Goal: Task Accomplishment & Management: Manage account settings

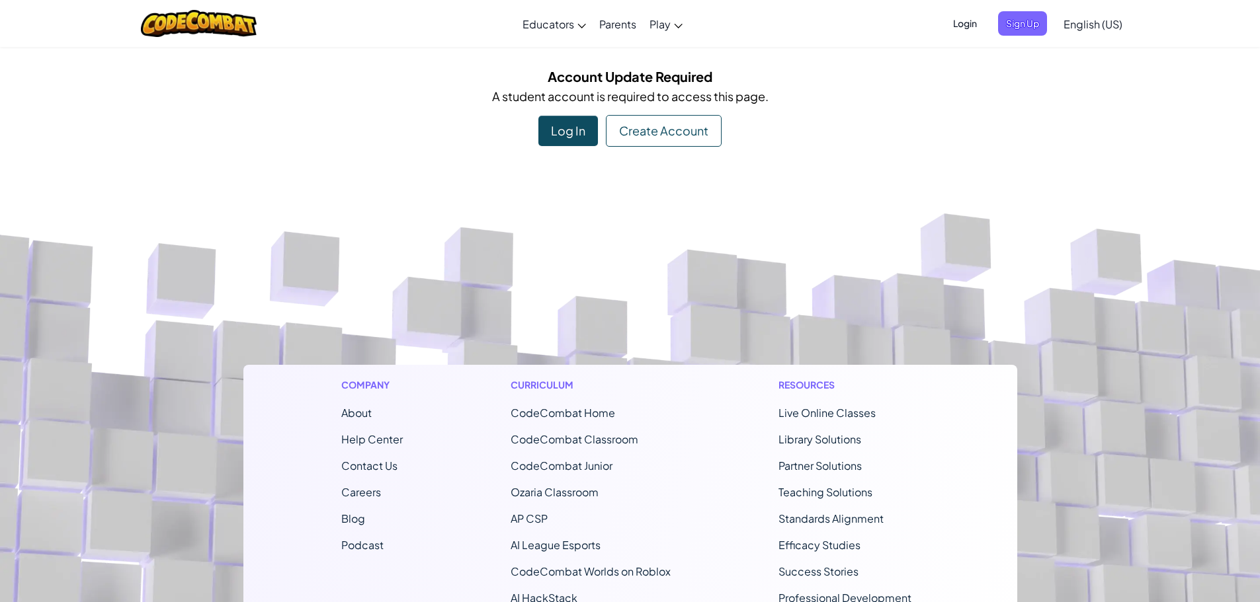
click at [565, 130] on div "Log In" at bounding box center [568, 131] width 60 height 30
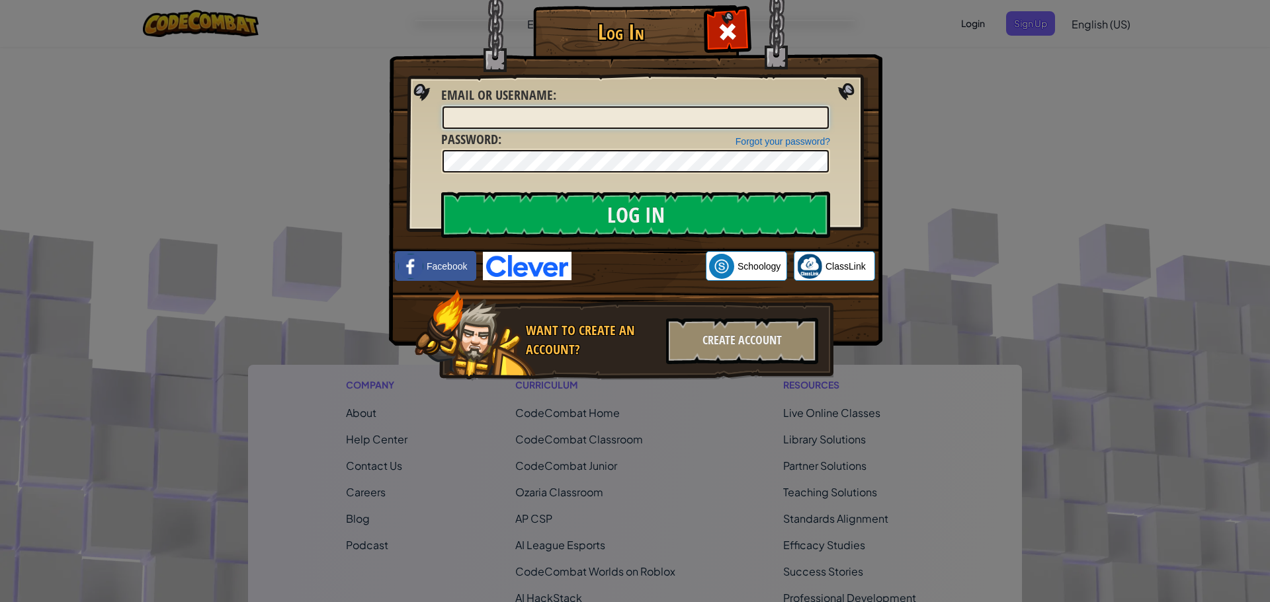
click at [561, 112] on input "Email or Username :" at bounding box center [635, 117] width 386 height 22
click at [441, 192] on input "Log In" at bounding box center [635, 215] width 389 height 46
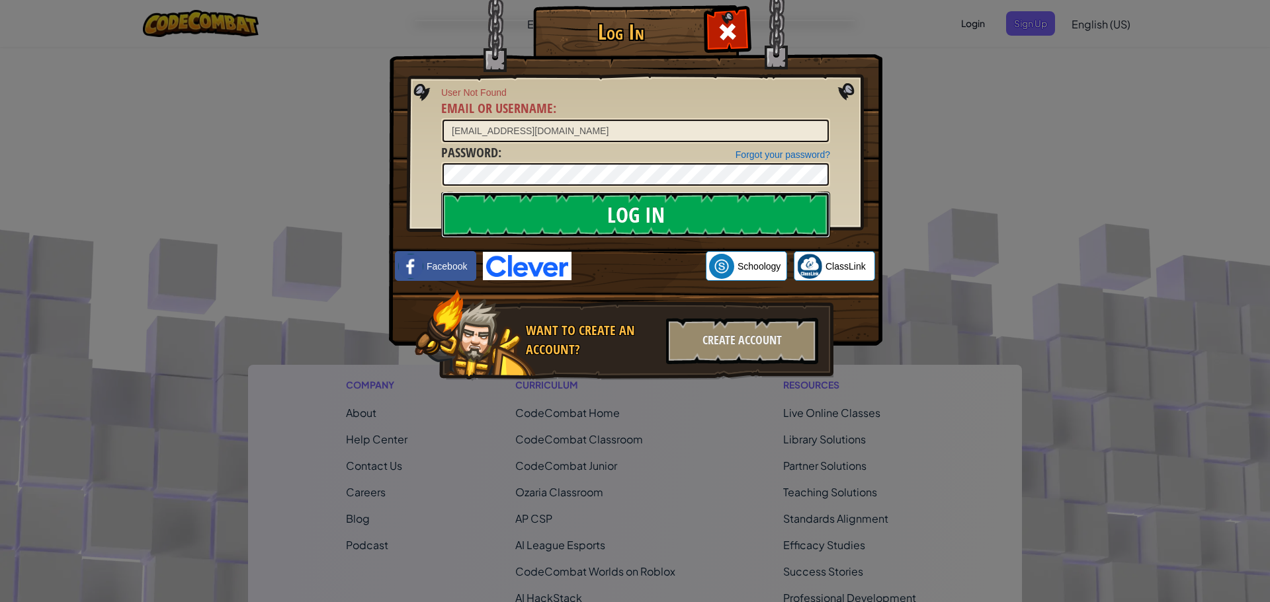
click at [597, 214] on input "Log In" at bounding box center [635, 215] width 389 height 46
click at [415, 177] on div "Log In User Not Found Email or Username : [EMAIL_ADDRESS][DOMAIN_NAME] Forgot y…" at bounding box center [635, 212] width 440 height 385
click at [441, 192] on input "Log In" at bounding box center [635, 215] width 389 height 46
click at [518, 129] on input "[EMAIL_ADDRESS][DOMAIN_NAME]" at bounding box center [635, 131] width 386 height 22
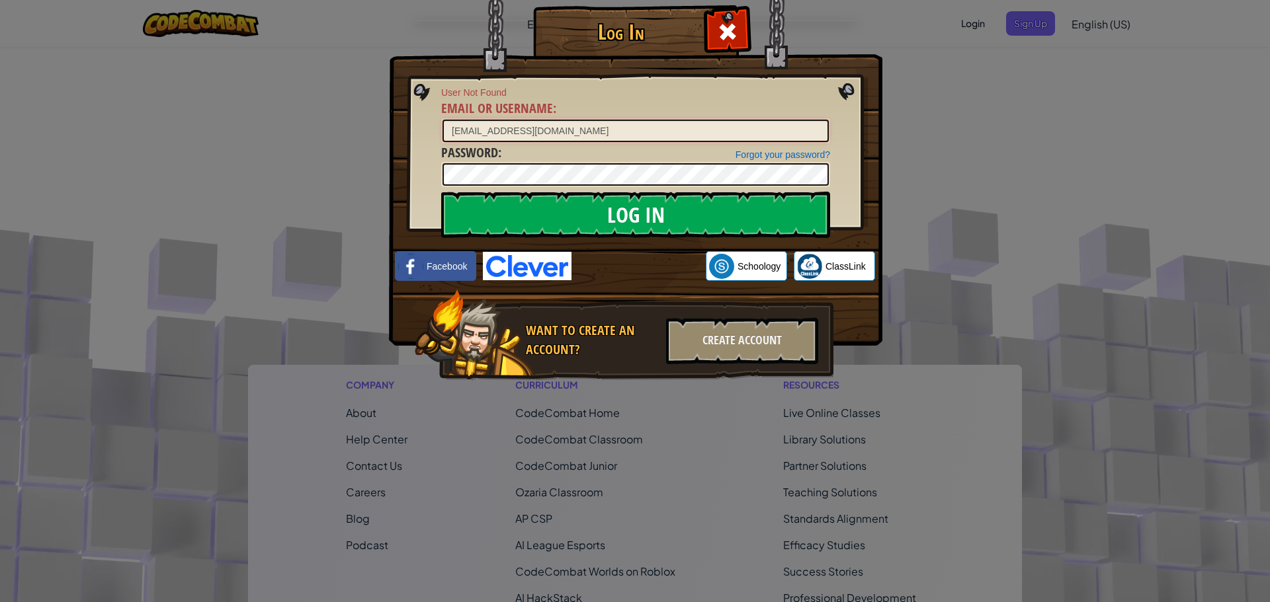
type input "[EMAIL_ADDRESS][DOMAIN_NAME]"
click at [788, 200] on input "Log In" at bounding box center [635, 215] width 389 height 46
